Goal: Find contact information: Find contact information

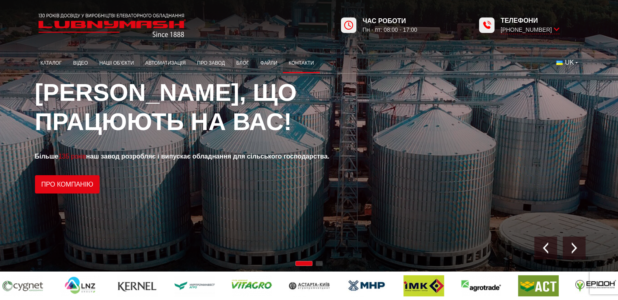
click at [304, 62] on link "Контакти" at bounding box center [301, 63] width 37 height 16
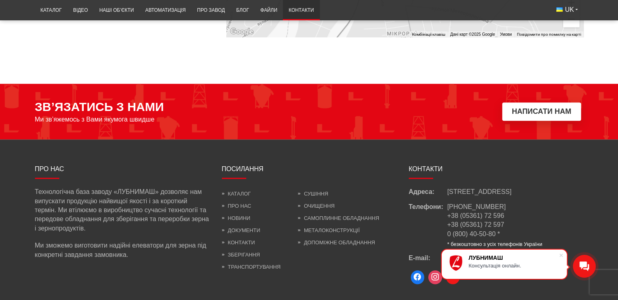
scroll to position [765, 0]
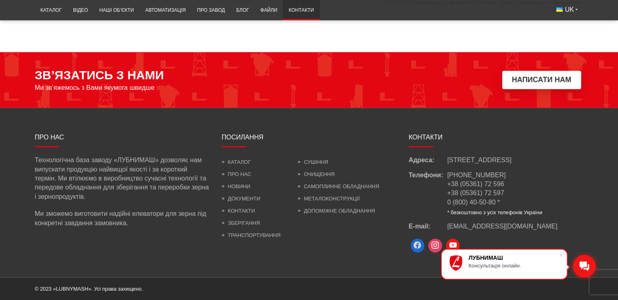
click at [419, 245] on span at bounding box center [418, 245] width 14 height 14
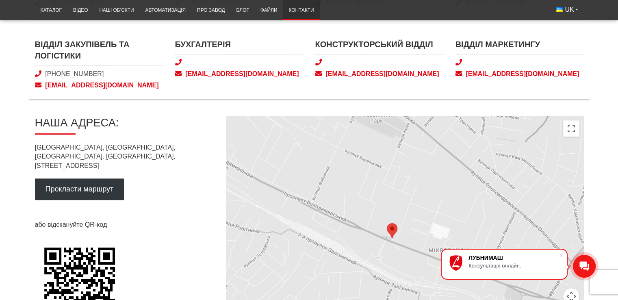
scroll to position [385, 0]
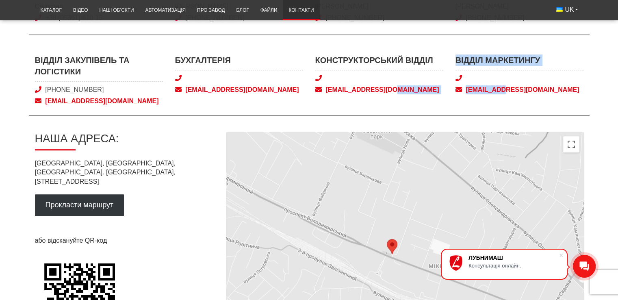
drag, startPoint x: 445, startPoint y: 87, endPoint x: 502, endPoint y: 85, distance: 56.9
click at [502, 85] on div "Відділ закупівель та логістики +38 (050) 580 22 36 snab@lubnymash.com Бухгалтер…" at bounding box center [309, 85] width 561 height 62
click at [502, 85] on span "marketing@lubnymash.com" at bounding box center [519, 89] width 128 height 9
click at [444, 108] on div "Відділ закупівель та логістики +38 (050) 580 22 36 snab@lubnymash.com Бухгалтер…" at bounding box center [309, 85] width 561 height 62
drag, startPoint x: 453, startPoint y: 58, endPoint x: 554, endPoint y: 94, distance: 107.4
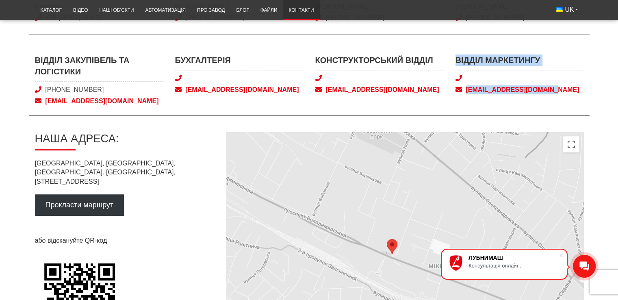
click at [554, 94] on div "Відділ маркетингу marketing@lubnymash.com" at bounding box center [519, 80] width 140 height 52
copy div "Відділ маркетингу marketing@lubnymash.com"
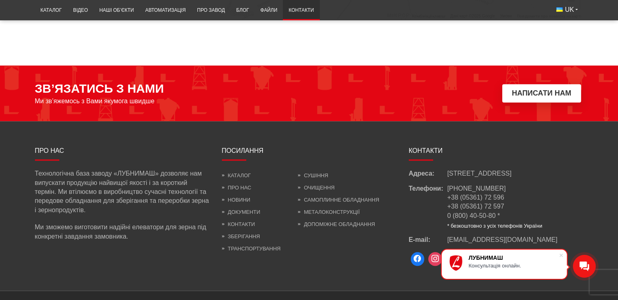
scroll to position [765, 0]
